Goal: Task Accomplishment & Management: Manage account settings

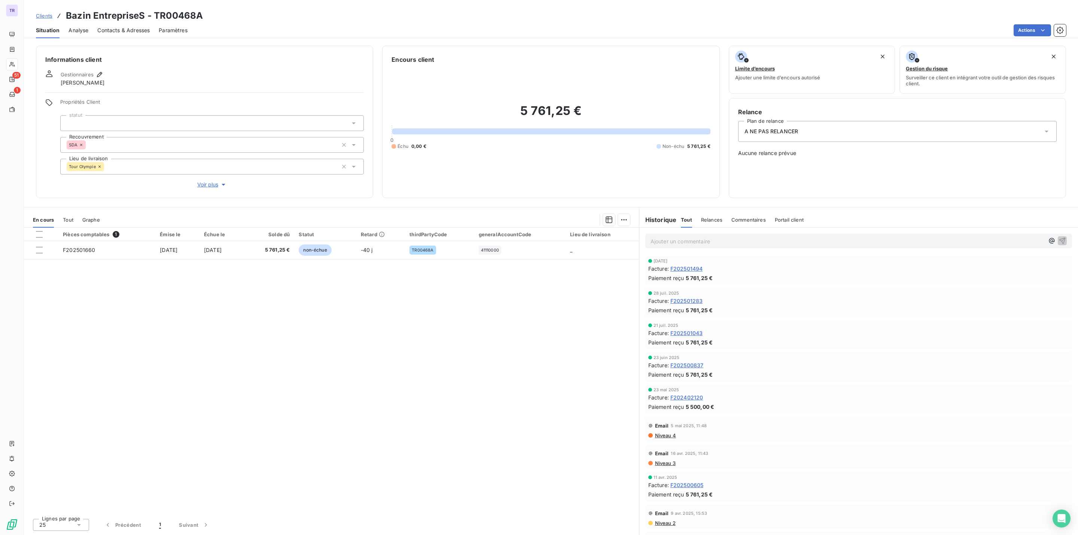
scroll to position [56, 0]
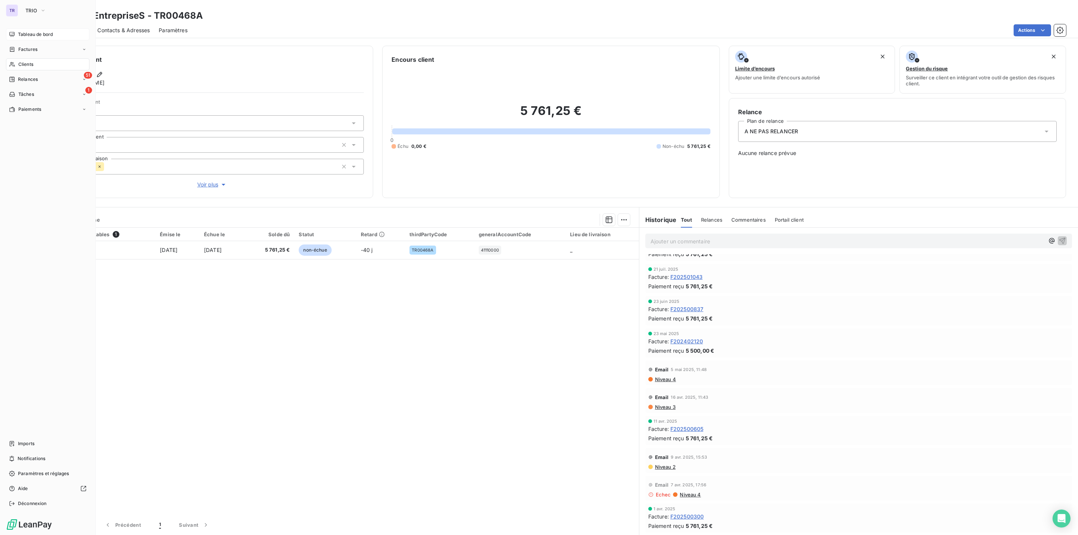
click at [55, 35] on div "Tableau de bord" at bounding box center [47, 34] width 83 height 12
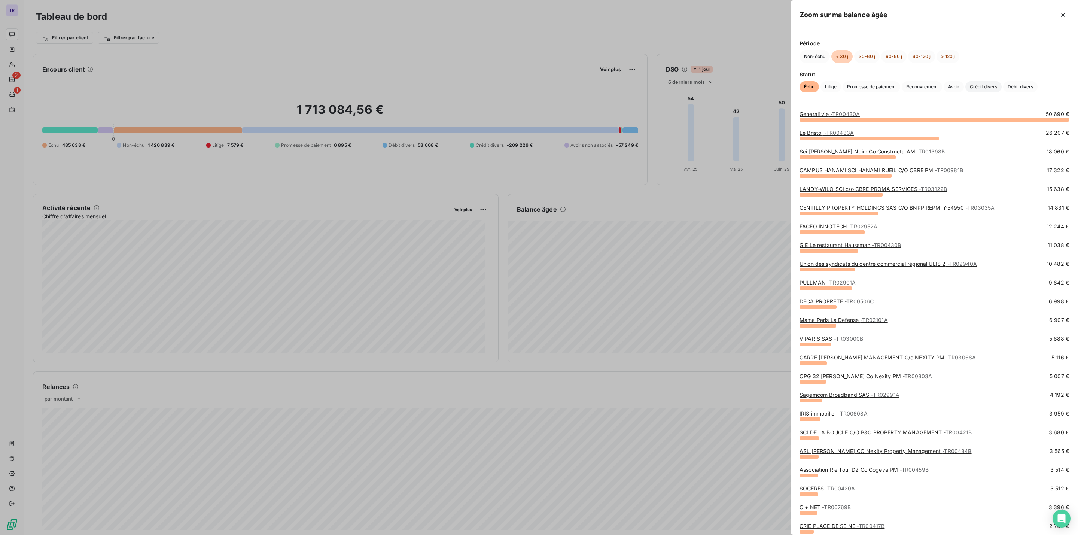
drag, startPoint x: 977, startPoint y: 85, endPoint x: 984, endPoint y: 88, distance: 7.2
click at [984, 88] on span "Crédit divers" at bounding box center [984, 86] width 36 height 11
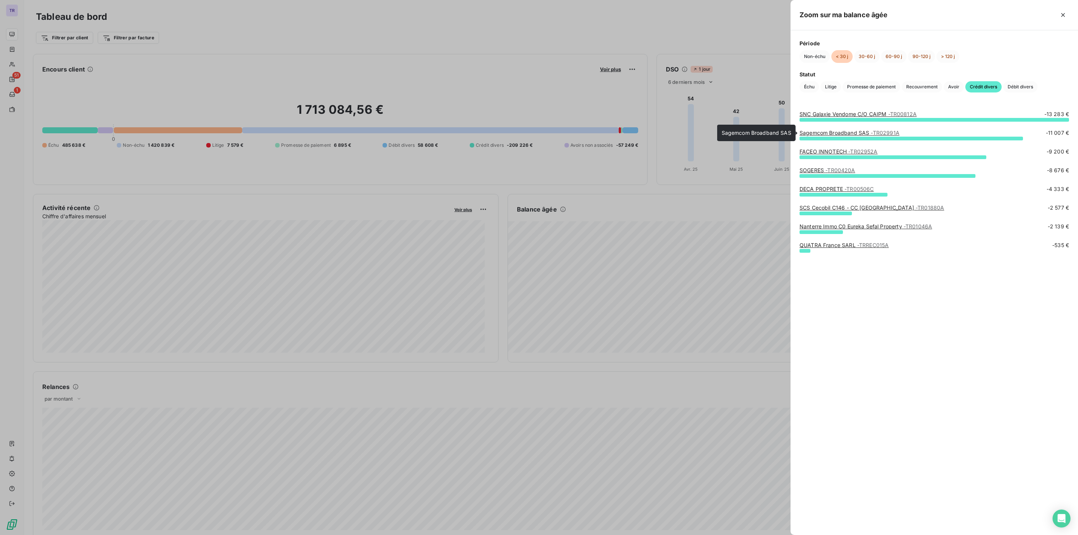
click at [881, 135] on span "- TR02991A" at bounding box center [885, 133] width 28 height 6
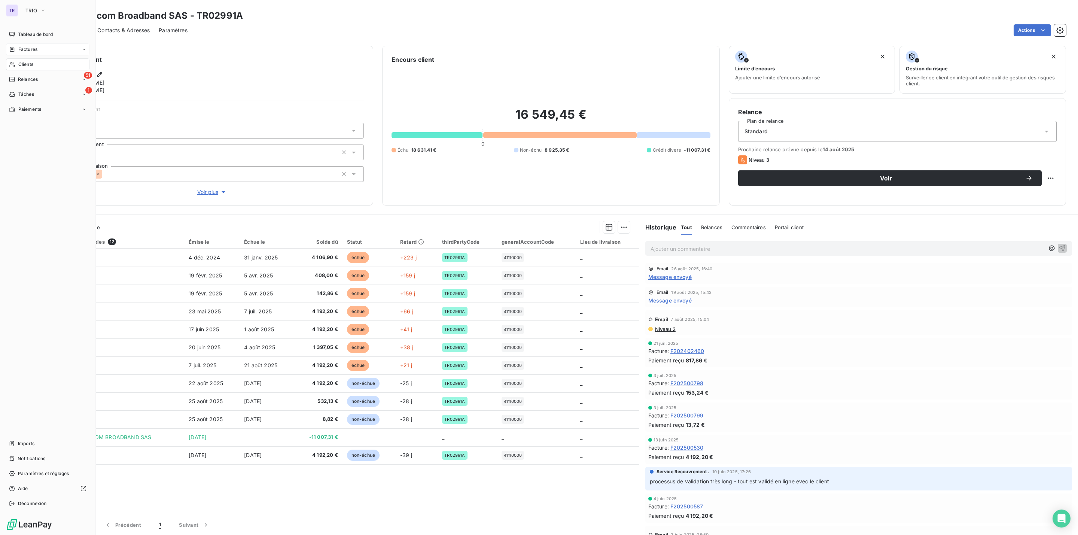
click at [24, 51] on span "Factures" at bounding box center [27, 49] width 19 height 7
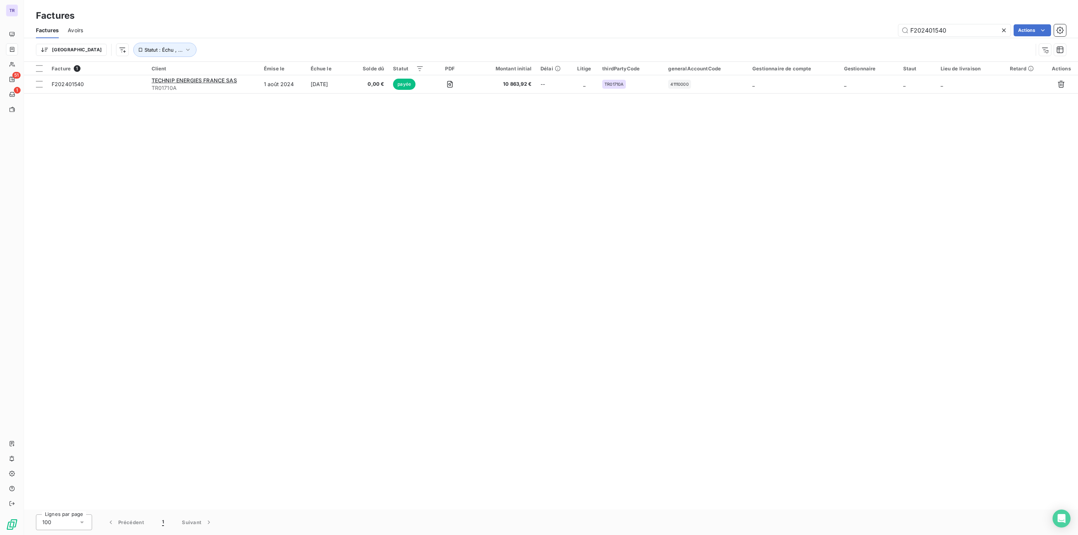
drag, startPoint x: 964, startPoint y: 33, endPoint x: 483, endPoint y: 50, distance: 481.4
click at [580, 40] on div "Factures Avoirs F202401540 Actions Trier Statut : Échu , ..." at bounding box center [551, 41] width 1054 height 39
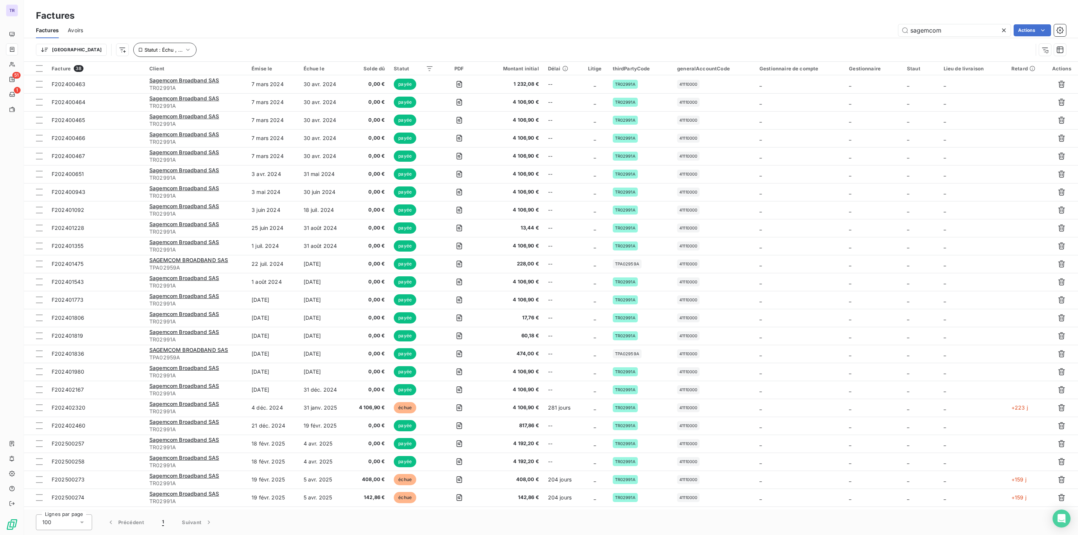
type input "sagemcom"
click at [145, 47] on span "Statut : Échu , ..." at bounding box center [164, 50] width 38 height 6
click at [241, 72] on span "payée" at bounding box center [248, 69] width 18 height 7
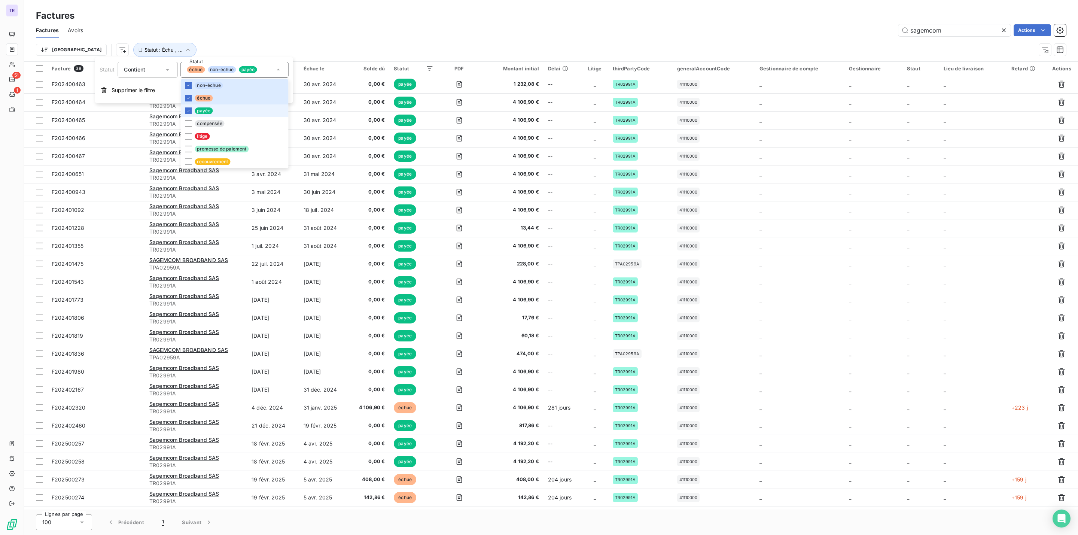
click at [200, 107] on li "payée" at bounding box center [234, 110] width 108 height 13
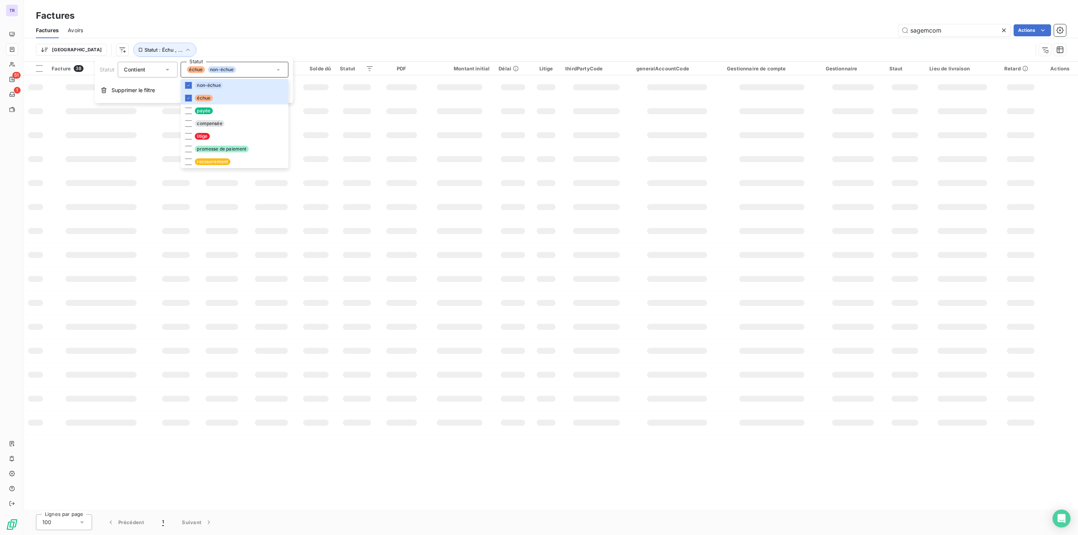
click at [398, 21] on div "Factures" at bounding box center [551, 15] width 1054 height 13
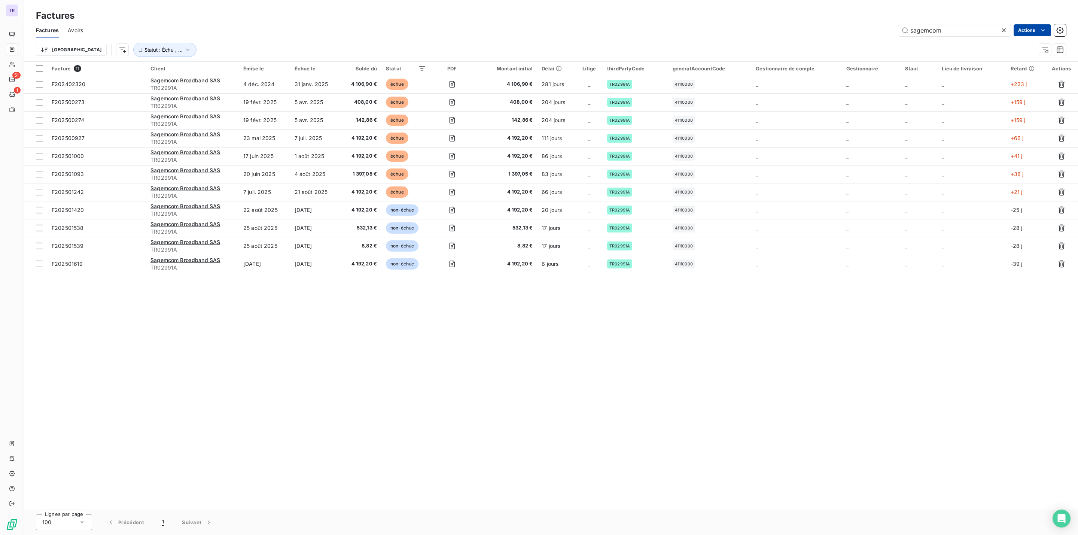
click at [1036, 31] on html "TR 51 1 Factures Factures Avoirs sagemcom Actions Trier Statut : Échu , ... Fac…" at bounding box center [539, 267] width 1078 height 535
click at [977, 90] on div "Exporter les factures (11 factures)" at bounding box center [980, 87] width 136 height 12
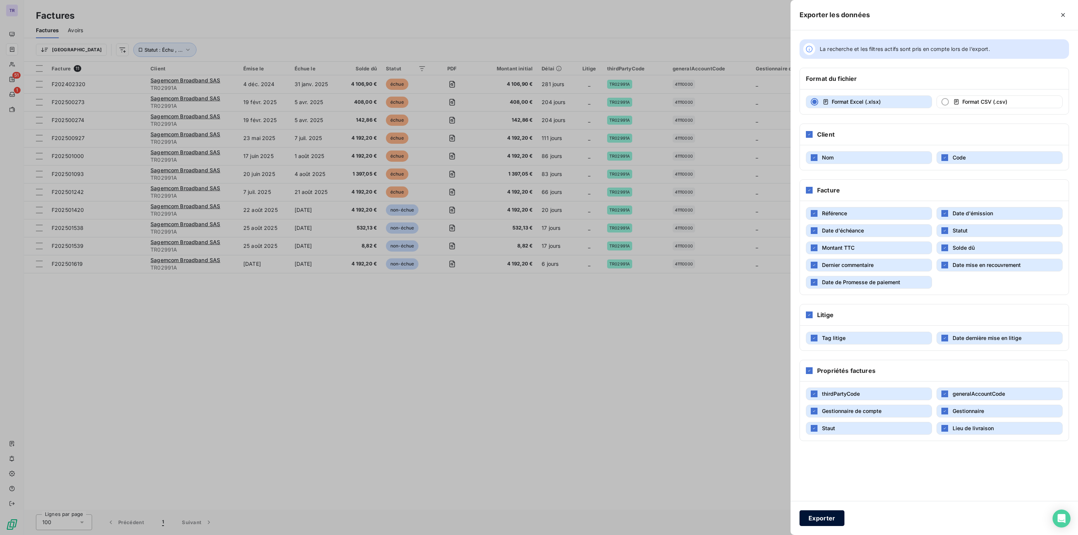
click at [817, 517] on button "Exporter" at bounding box center [822, 518] width 45 height 16
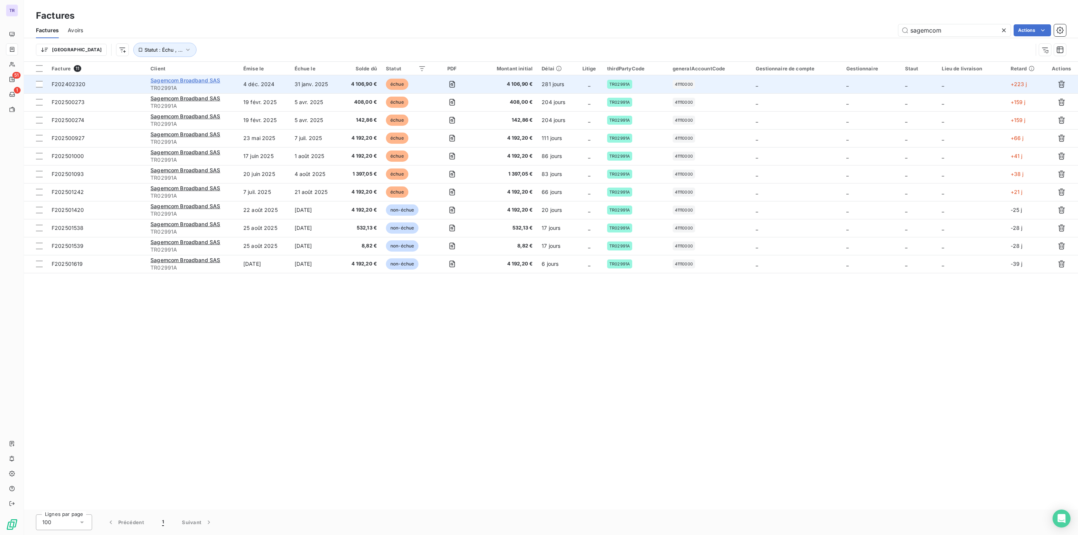
click at [185, 77] on span "Sagemcom Broadband SAS" at bounding box center [185, 80] width 70 height 6
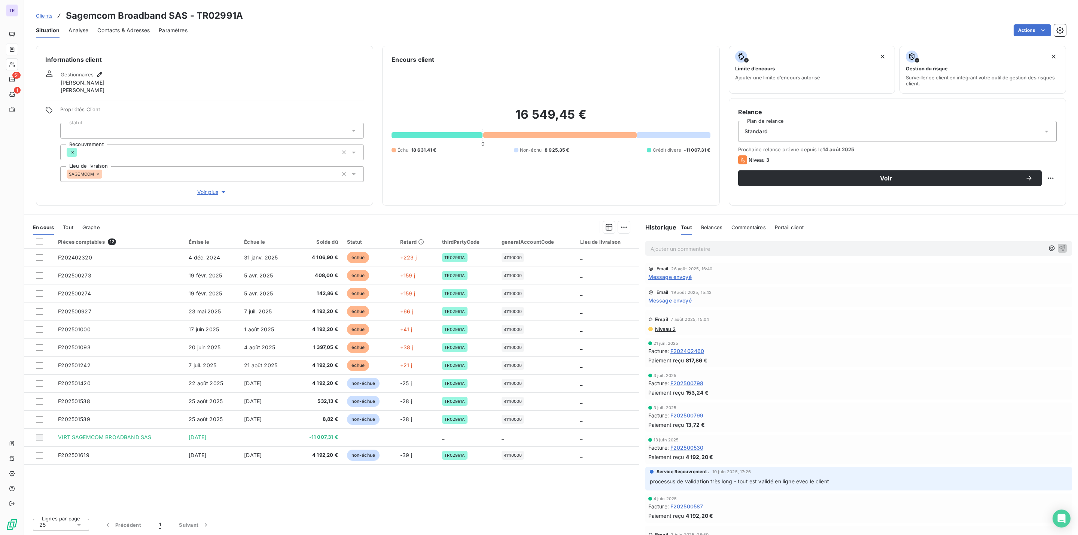
click at [112, 31] on span "Contacts & Adresses" at bounding box center [123, 30] width 52 height 7
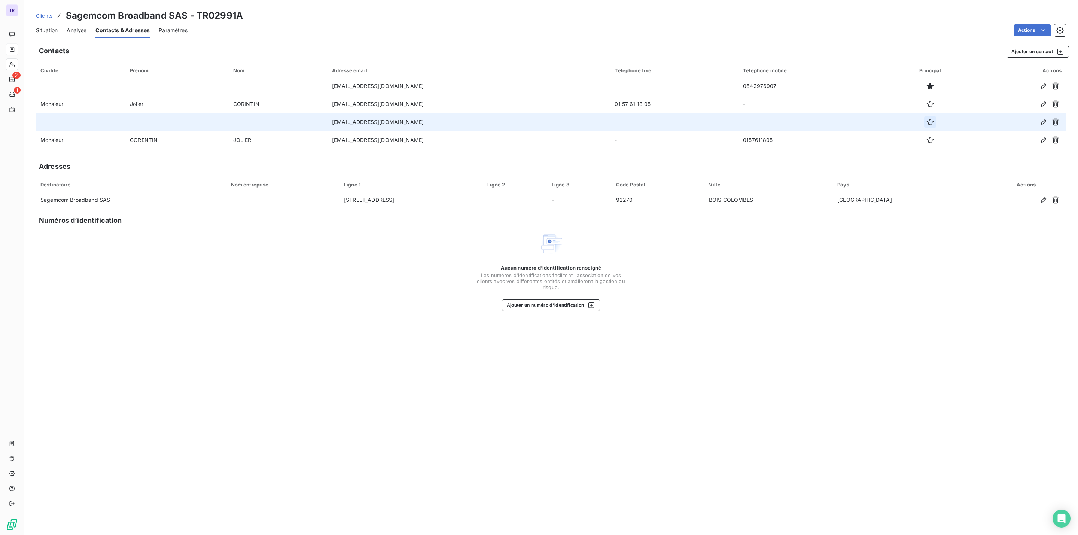
click at [928, 123] on icon "button" at bounding box center [930, 121] width 7 height 7
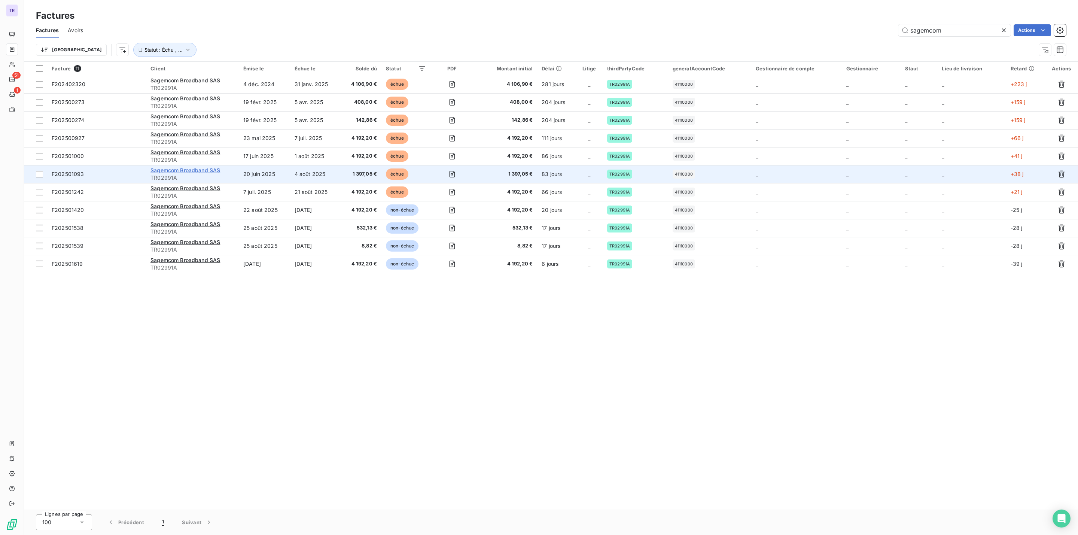
click at [184, 172] on span "Sagemcom Broadband SAS" at bounding box center [185, 170] width 70 height 6
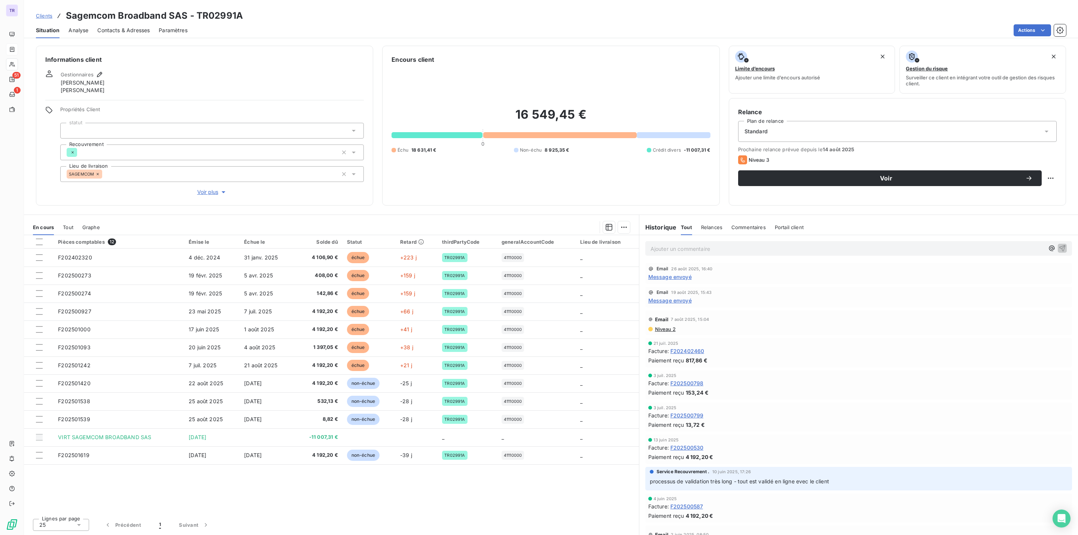
click at [679, 276] on span "Message envoyé" at bounding box center [669, 277] width 43 height 8
